Goal: Information Seeking & Learning: Learn about a topic

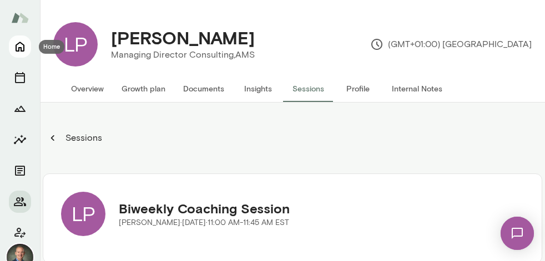
click at [14, 51] on icon "Home" at bounding box center [19, 46] width 13 height 13
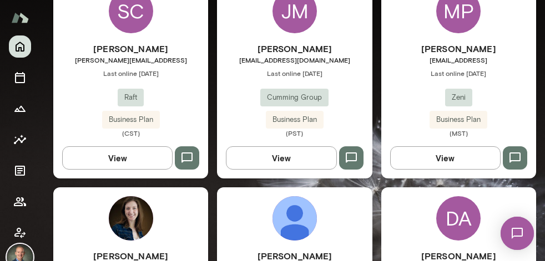
scroll to position [990, 0]
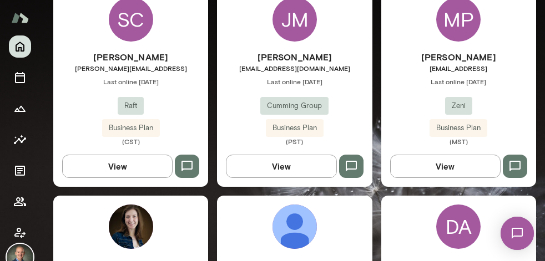
click at [182, 82] on div "Sean Chinski sean@raft.ai Last online September 25 Raft Business Plan (CST)" at bounding box center [130, 97] width 155 height 95
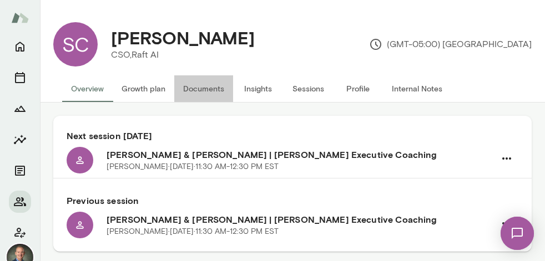
click at [218, 89] on button "Documents" at bounding box center [203, 88] width 59 height 27
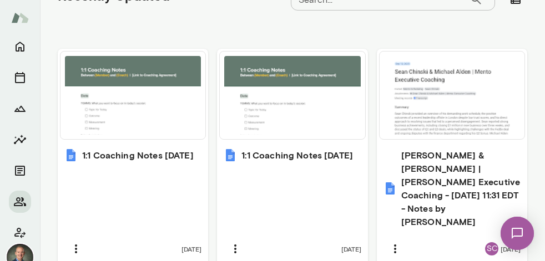
scroll to position [506, 0]
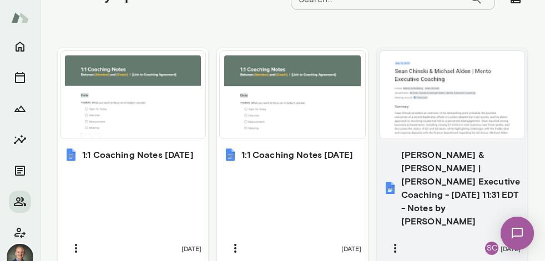
click at [449, 170] on h6 "Sean Chinski & Michael Alden | Mento Executive Coaching - 2025/09/10 11:31 EDT …" at bounding box center [460, 188] width 119 height 80
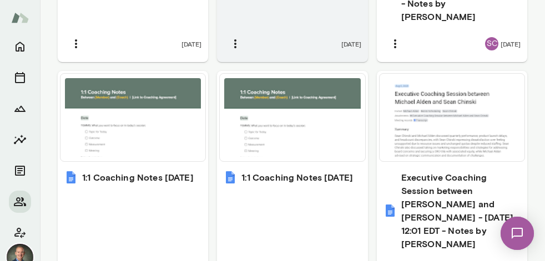
scroll to position [716, 0]
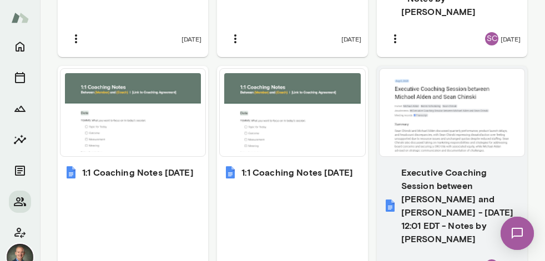
click at [439, 176] on h6 "Executive Coaching Session between Michael Alden and Sean Chinski - 2025/08/05 …" at bounding box center [460, 206] width 119 height 80
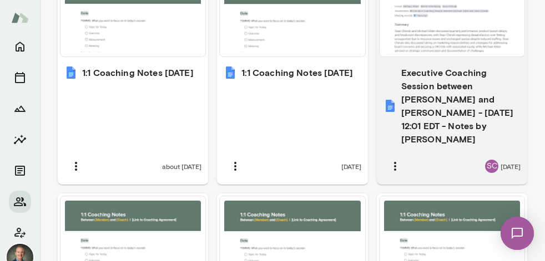
scroll to position [780, 0]
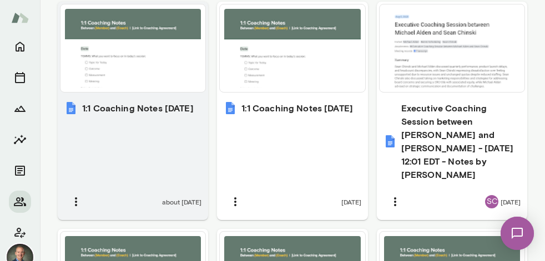
click at [174, 101] on h6 "1:1 Coaching Notes August 13, 2025" at bounding box center [137, 107] width 111 height 13
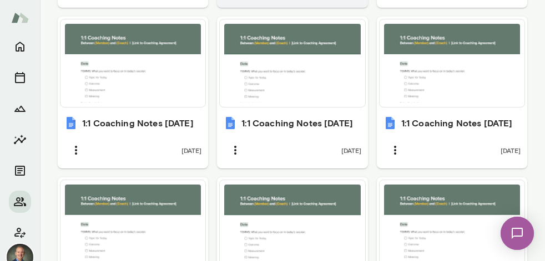
scroll to position [1026, 0]
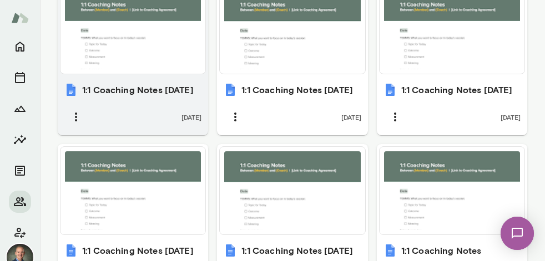
click at [162, 83] on h6 "1:1 Coaching Notes July 16, 2025" at bounding box center [137, 89] width 111 height 13
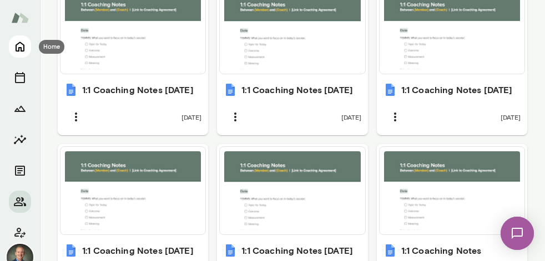
click at [21, 45] on icon "Home" at bounding box center [19, 46] width 13 height 13
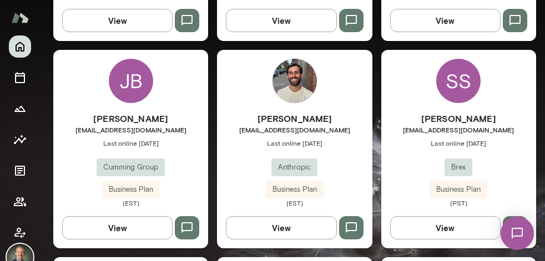
scroll to position [1783, 0]
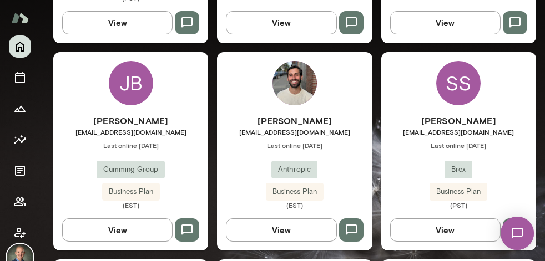
click at [410, 124] on div "Scott Shaw sshaw@brex.com Last online October 3 Brex Business Plan (PST)" at bounding box center [458, 161] width 155 height 95
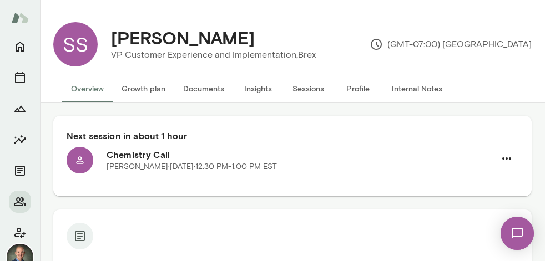
click at [403, 88] on button "Internal Notes" at bounding box center [417, 88] width 68 height 27
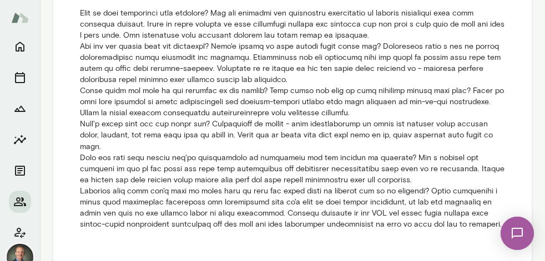
scroll to position [389, 0]
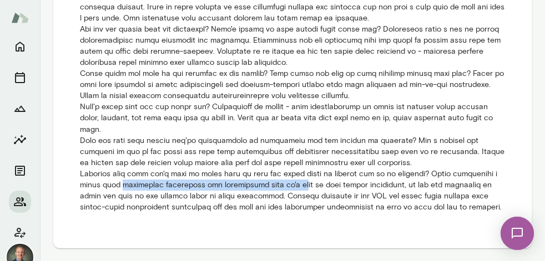
drag, startPoint x: 120, startPoint y: 186, endPoint x: 301, endPoint y: 181, distance: 181.4
click at [301, 181] on p at bounding box center [292, 79] width 425 height 266
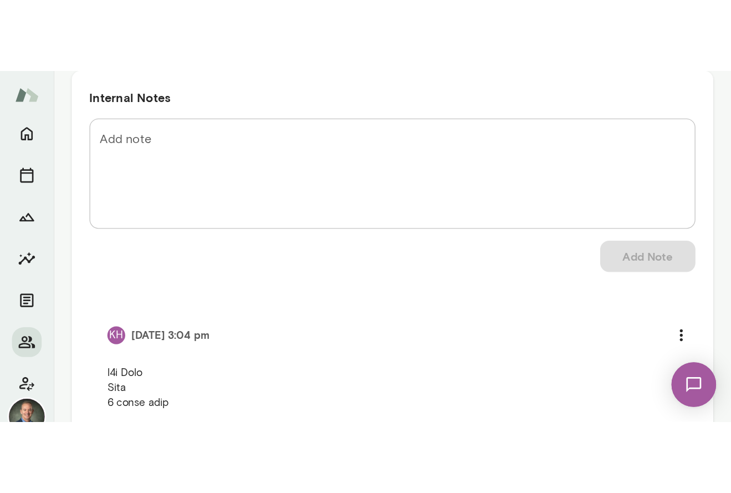
scroll to position [0, 0]
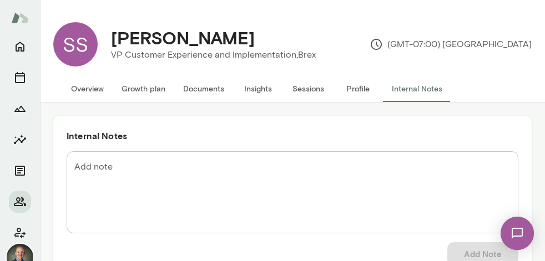
click at [301, 23] on div "Scott Shaw VP Customer Experience and Implementation, Brex (GMT-07:00) Los Ange…" at bounding box center [315, 44] width 434 height 44
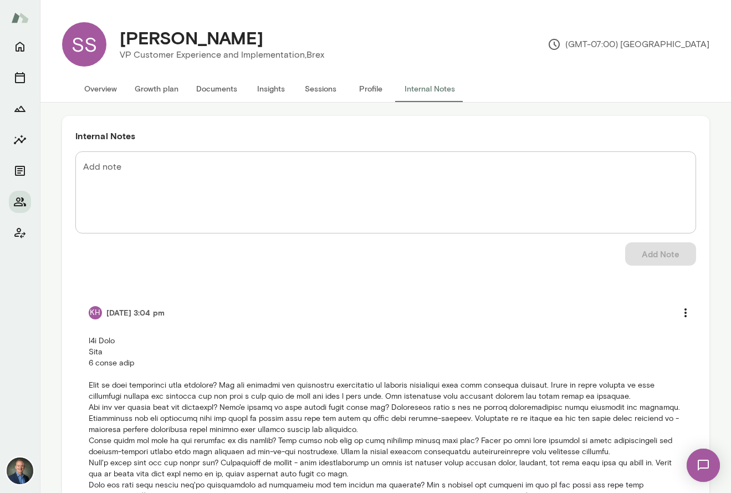
click at [276, 87] on button "Insights" at bounding box center [271, 88] width 50 height 27
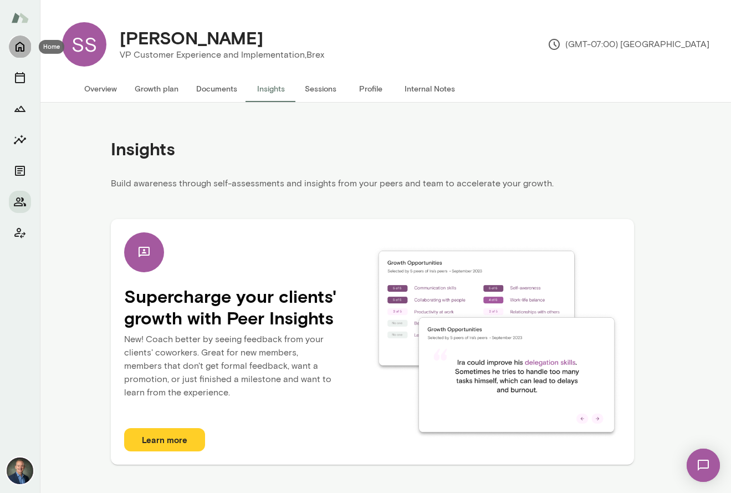
click at [22, 46] on icon "Home" at bounding box center [19, 46] width 13 height 13
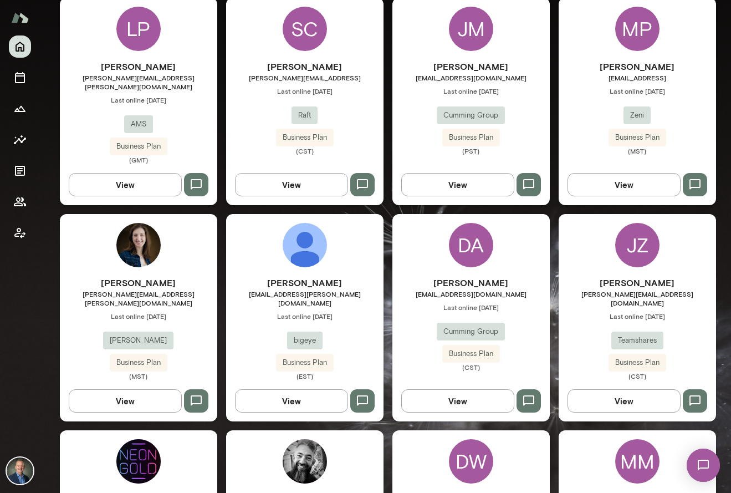
scroll to position [763, 0]
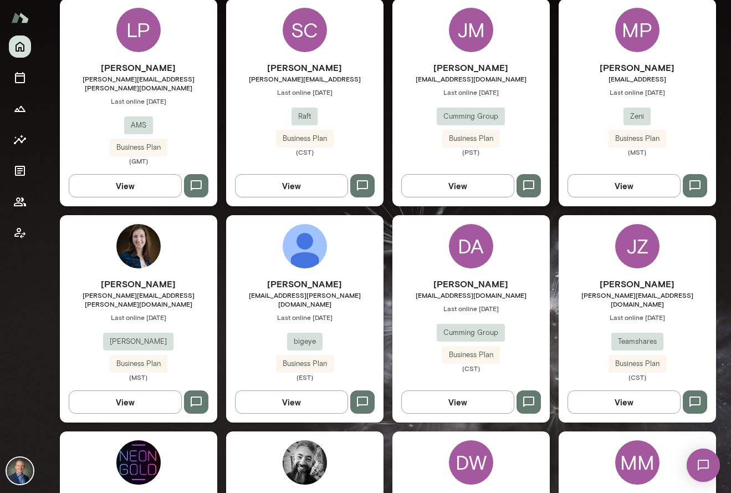
click at [256, 104] on div "Sean Chinski sean@raft.ai Last online September 25 Raft Business Plan (CST)" at bounding box center [304, 108] width 157 height 95
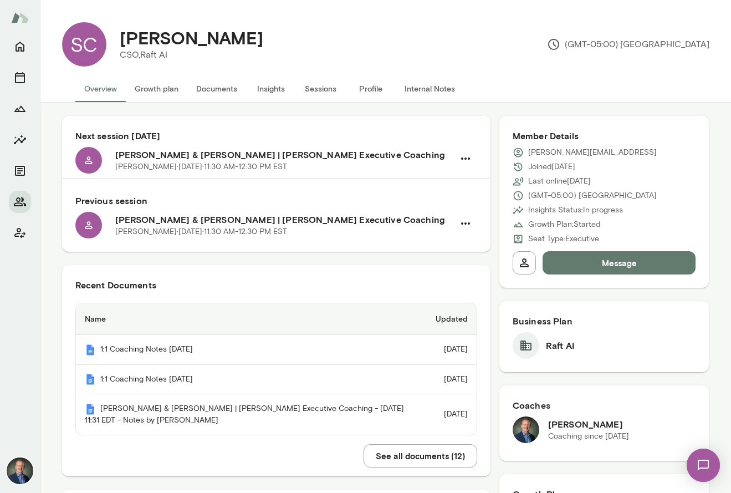
click at [283, 83] on button "Insights" at bounding box center [271, 88] width 50 height 27
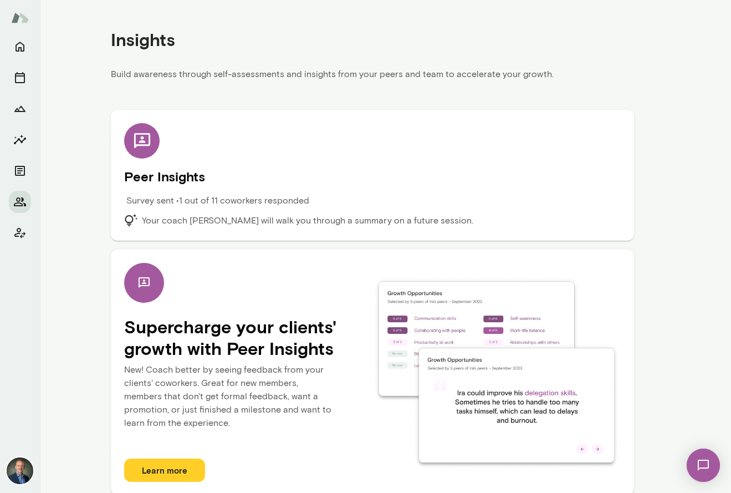
scroll to position [120, 0]
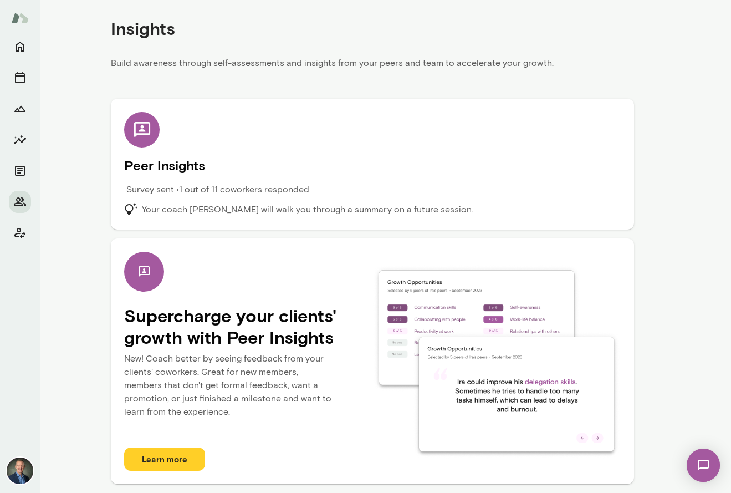
click at [171, 210] on p "Your coach [PERSON_NAME] will walk you through a summary on a future session." at bounding box center [308, 209] width 332 height 13
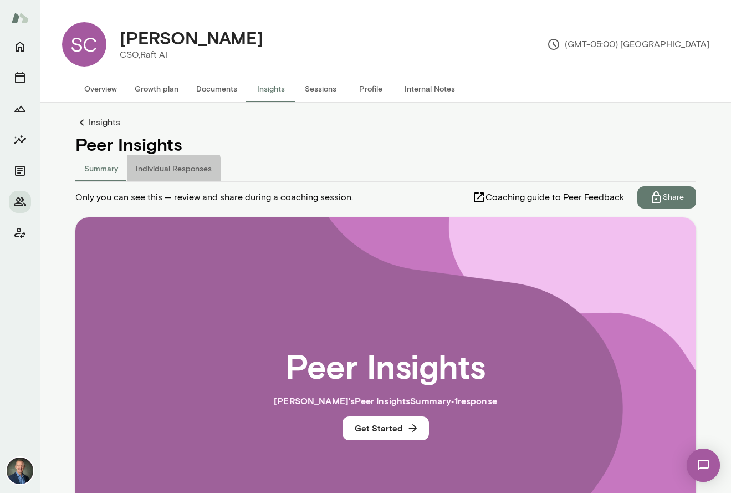
click at [164, 169] on button "Individual Responses" at bounding box center [174, 168] width 94 height 27
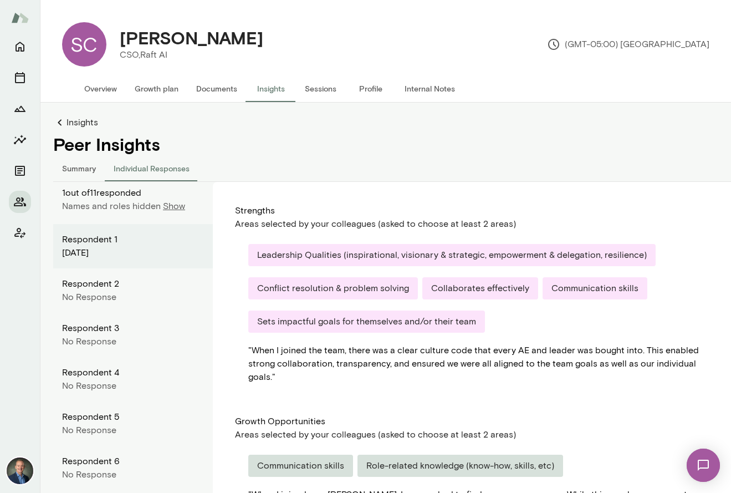
click at [169, 208] on p "Show" at bounding box center [174, 206] width 22 height 13
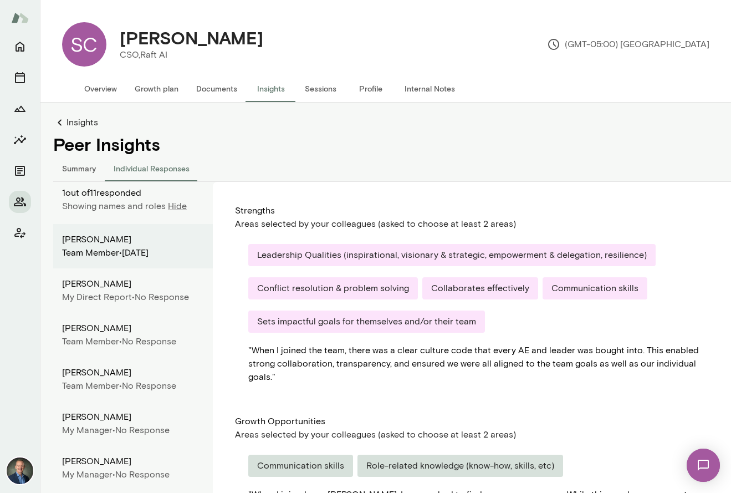
click at [68, 124] on link "Insights" at bounding box center [398, 122] width 691 height 13
